Goal: Task Accomplishment & Management: Use online tool/utility

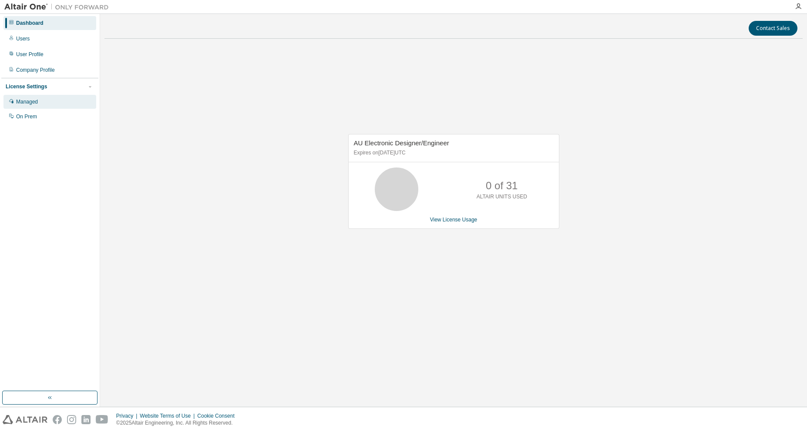
click at [62, 105] on div "Managed" at bounding box center [49, 102] width 93 height 14
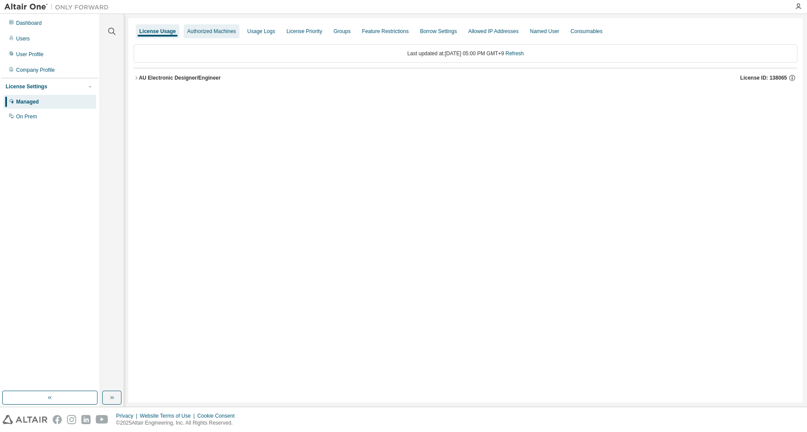
click at [230, 36] on div "Authorized Machines" at bounding box center [212, 31] width 56 height 14
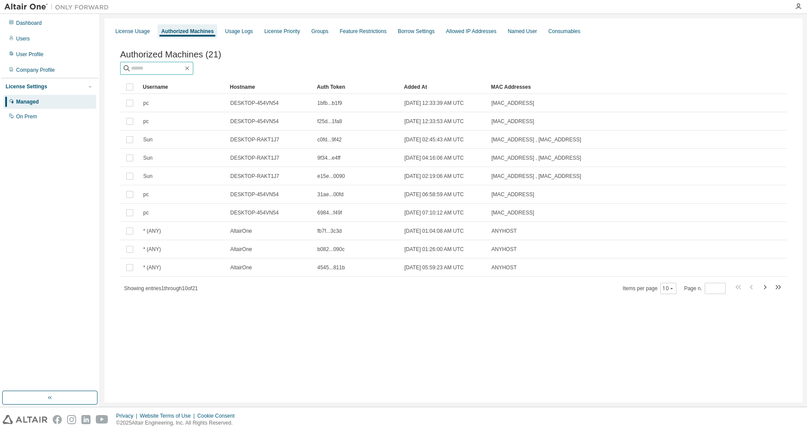
click at [178, 68] on input "text" at bounding box center [157, 68] width 52 height 9
click at [566, 54] on div at bounding box center [620, 54] width 333 height 3
drag, startPoint x: 755, startPoint y: 32, endPoint x: 794, endPoint y: 17, distance: 41.3
drag, startPoint x: 771, startPoint y: 25, endPoint x: 539, endPoint y: 53, distance: 234.1
drag, startPoint x: 784, startPoint y: 37, endPoint x: 779, endPoint y: 37, distance: 5.7
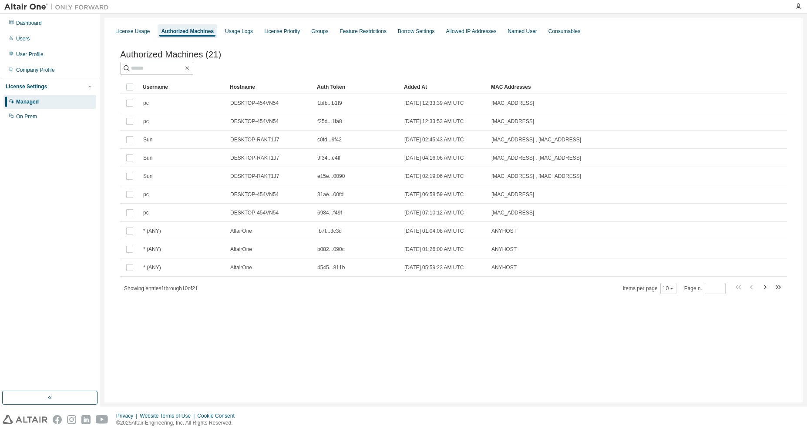
click at [784, 37] on div "License Usage Authorized Machines Usage Logs License Priority Groups Feature Re…" at bounding box center [454, 32] width 688 height 16
click at [634, 52] on div "Authorized Machines (21)" at bounding box center [453, 55] width 667 height 10
click at [243, 49] on div "Authorized Machines (21) Clear Load Save Save As Field Operator Value Select fi…" at bounding box center [454, 178] width 688 height 278
click at [49, 24] on div "Dashboard" at bounding box center [49, 23] width 93 height 14
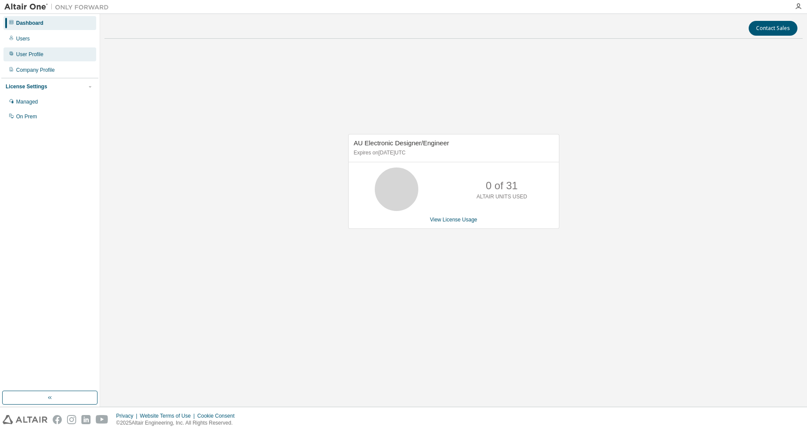
click at [72, 54] on div "User Profile" at bounding box center [49, 54] width 93 height 14
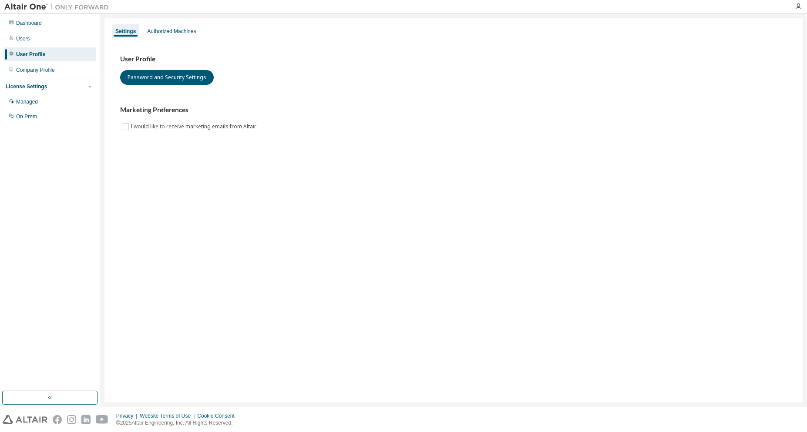
click at [237, 45] on div "User Profile Password and Security Settings Marketing Preferences I would like …" at bounding box center [454, 98] width 688 height 119
click at [203, 45] on div "User Profile Password and Security Settings Marketing Preferences I would like …" at bounding box center [454, 98] width 688 height 119
click at [180, 37] on div "Authorized Machines" at bounding box center [172, 31] width 56 height 14
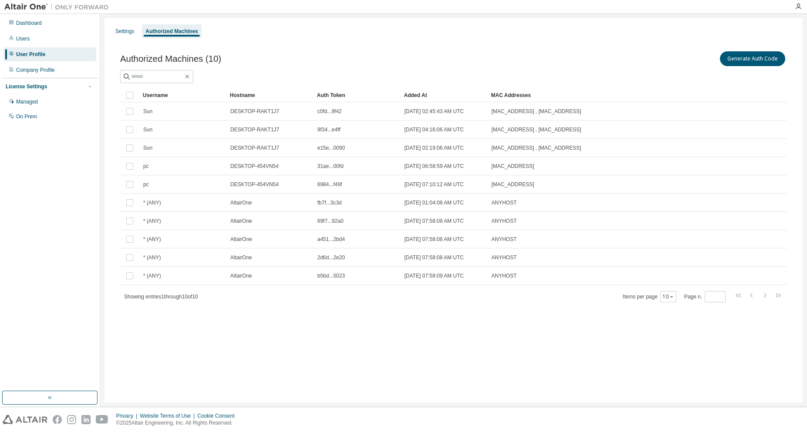
click at [694, 62] on div "Generate Auth Code" at bounding box center [620, 59] width 333 height 18
click at [745, 60] on button "Generate Auth Code" at bounding box center [752, 58] width 65 height 15
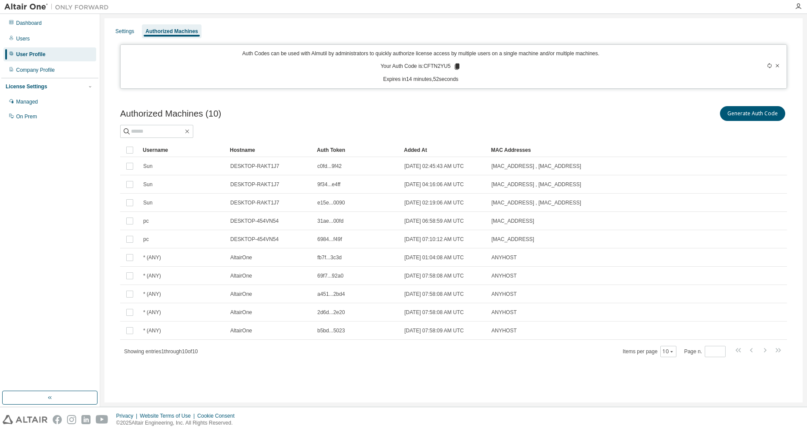
click at [449, 67] on p "Your Auth Code is: CFTN2YU5" at bounding box center [420, 67] width 81 height 8
click at [448, 67] on p "Your Auth Code is: CFTN2YU5" at bounding box center [420, 67] width 81 height 8
click at [460, 65] on icon at bounding box center [457, 67] width 8 height 8
